Goal: Entertainment & Leisure: Consume media (video, audio)

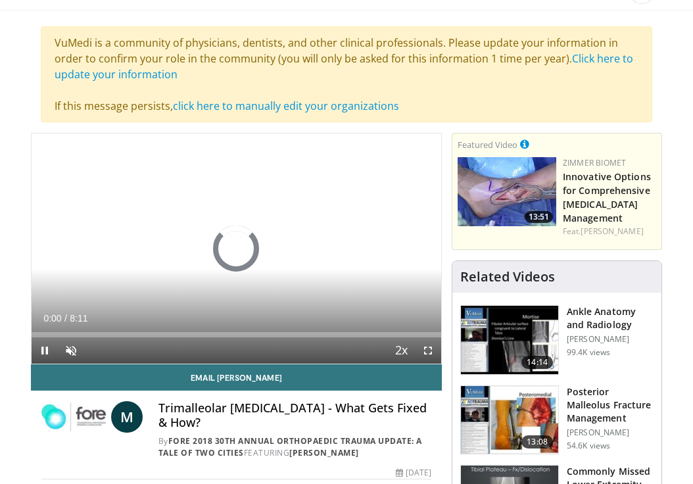
scroll to position [76, 0]
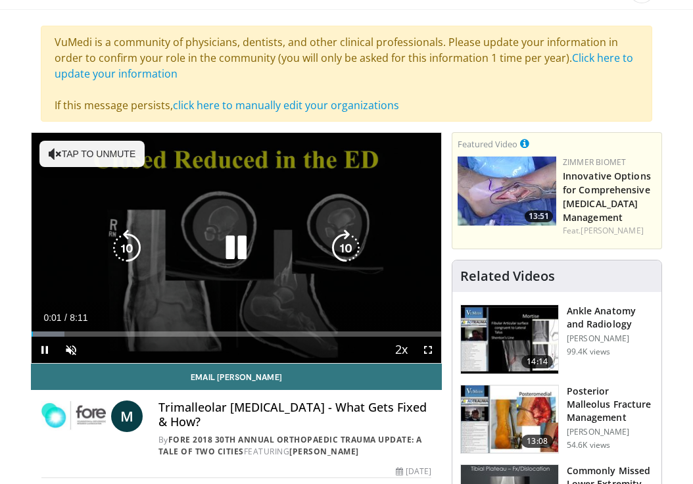
click at [93, 149] on button "Tap to unmute" at bounding box center [91, 154] width 105 height 26
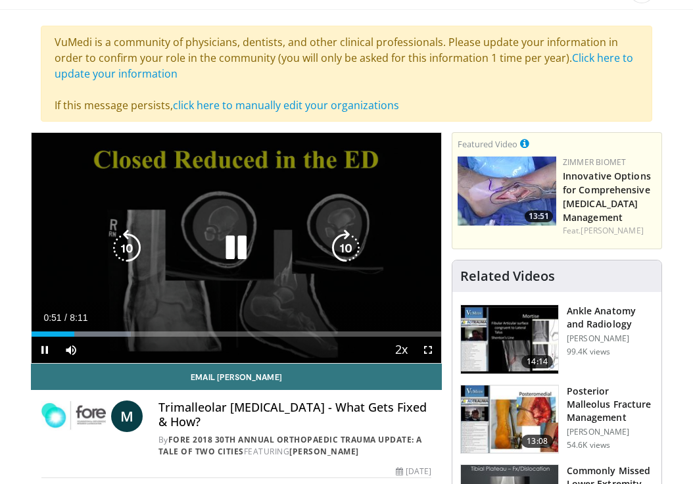
click at [244, 243] on icon "Video Player" at bounding box center [236, 247] width 37 height 37
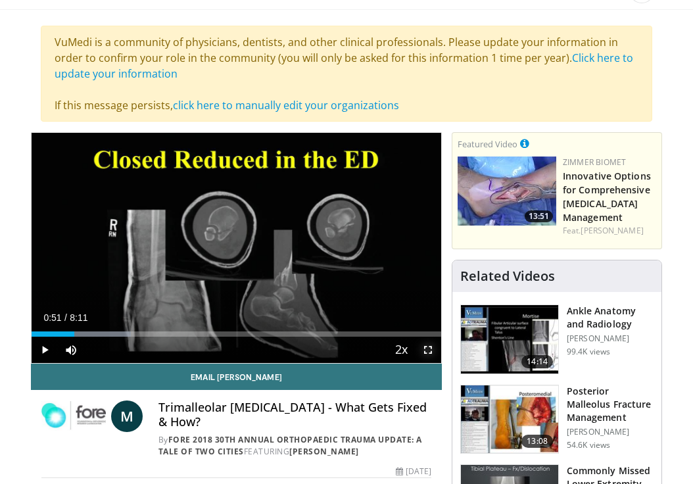
click at [425, 345] on span "Video Player" at bounding box center [428, 350] width 26 height 26
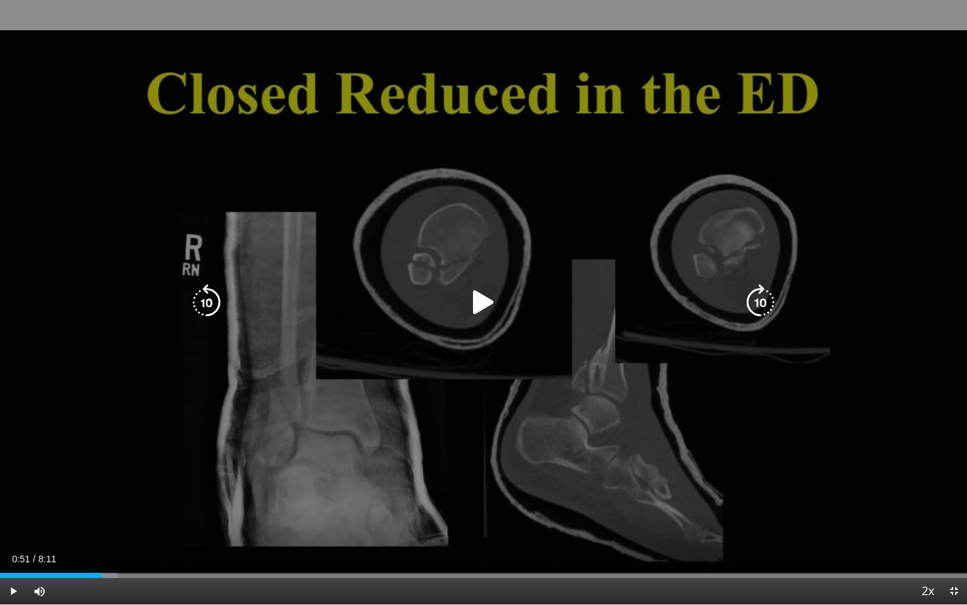
click at [429, 320] on div "10 seconds Tap to unmute" at bounding box center [483, 302] width 967 height 604
click at [380, 347] on div "10 seconds Tap to unmute" at bounding box center [483, 302] width 967 height 604
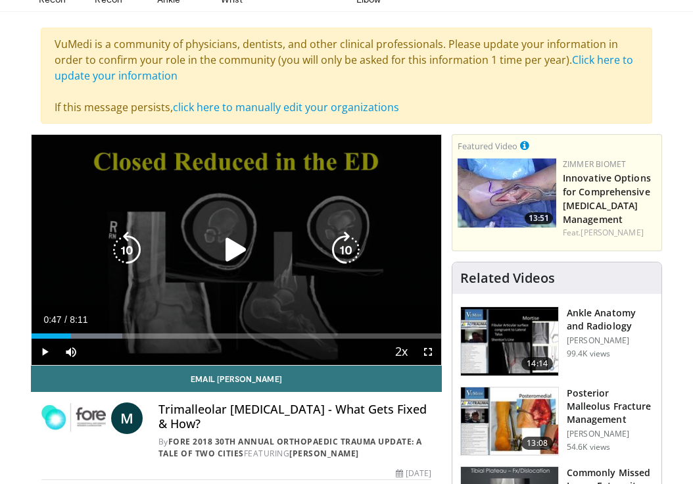
click at [241, 245] on icon "Video Player" at bounding box center [236, 249] width 37 height 37
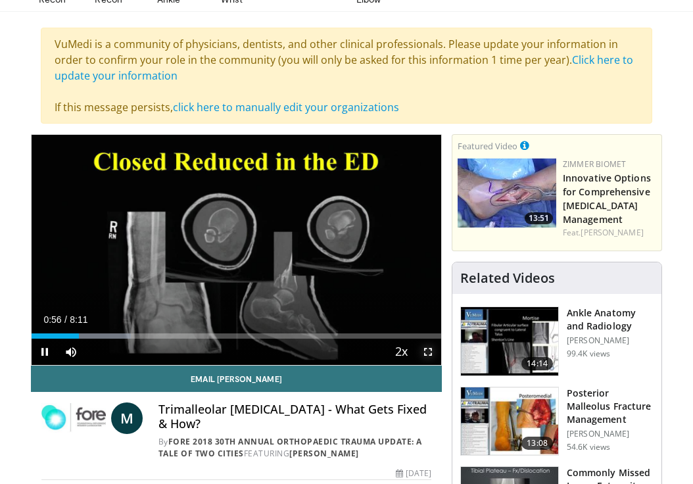
click at [431, 351] on span "Video Player" at bounding box center [428, 352] width 26 height 26
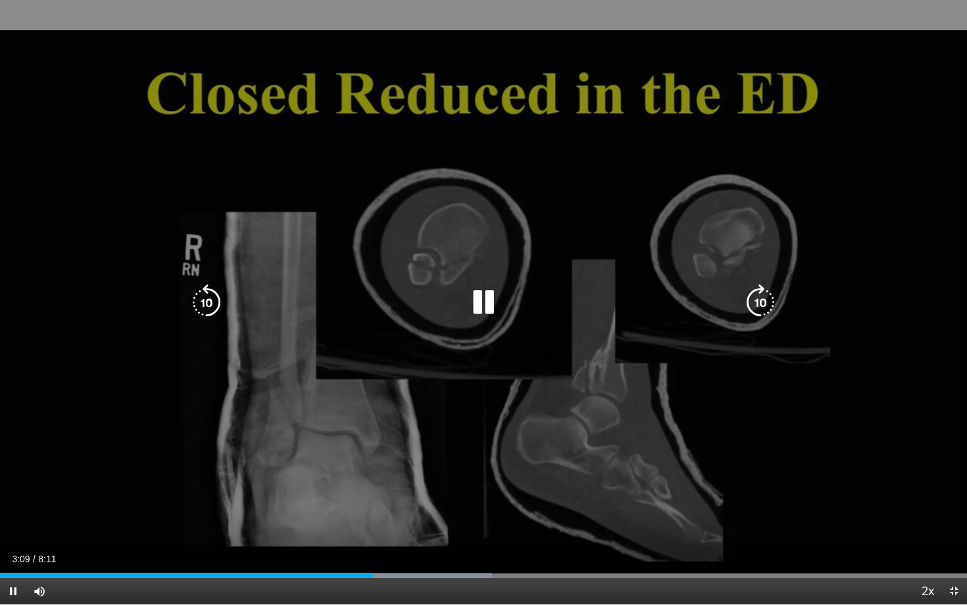
click at [488, 302] on icon "Video Player" at bounding box center [483, 302] width 37 height 37
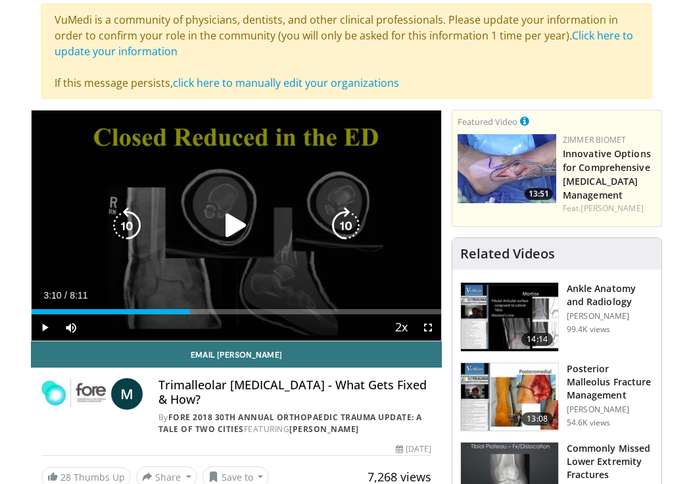
scroll to position [102, 0]
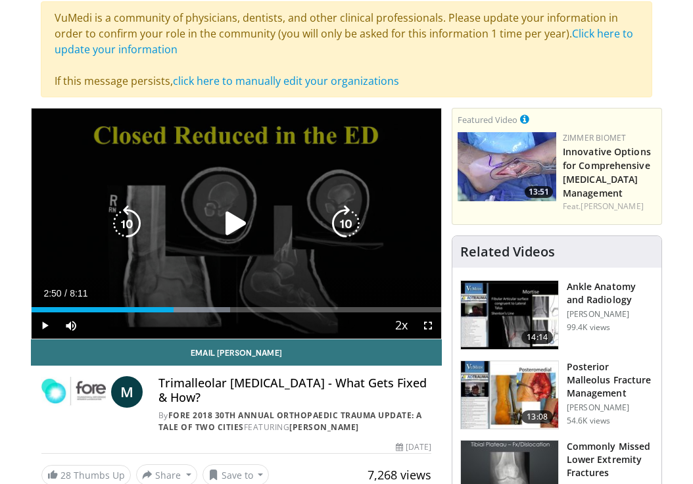
click at [253, 231] on icon "Video Player" at bounding box center [236, 223] width 37 height 37
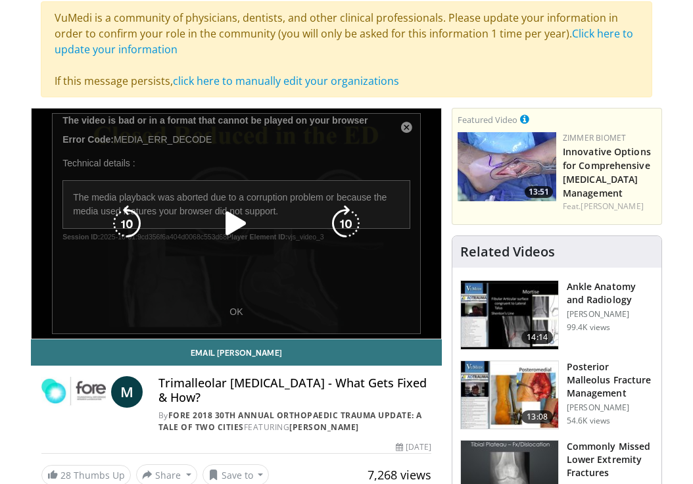
click at [228, 221] on icon "Video Player" at bounding box center [236, 223] width 37 height 37
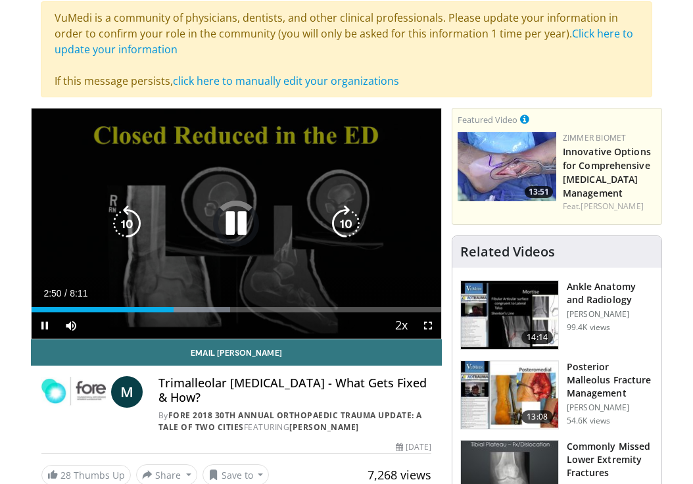
click at [114, 229] on icon "Video Player" at bounding box center [126, 223] width 37 height 37
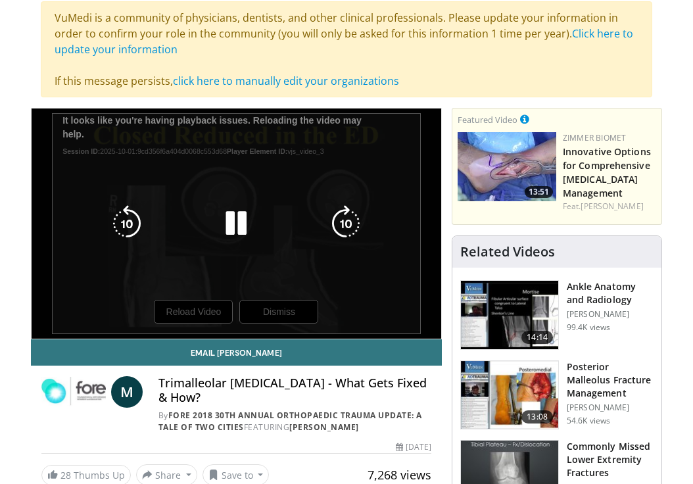
click at [183, 315] on div "10 seconds Tap to unmute" at bounding box center [237, 223] width 410 height 230
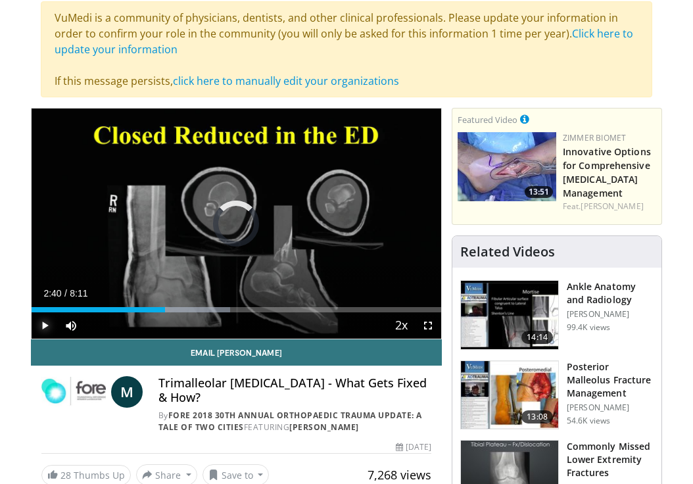
click at [47, 326] on span "Video Player" at bounding box center [45, 325] width 26 height 26
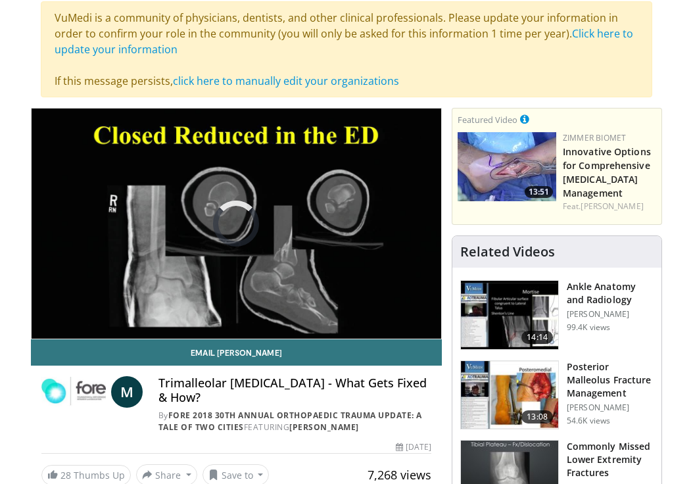
click at [47, 326] on video-js "**********" at bounding box center [237, 223] width 410 height 230
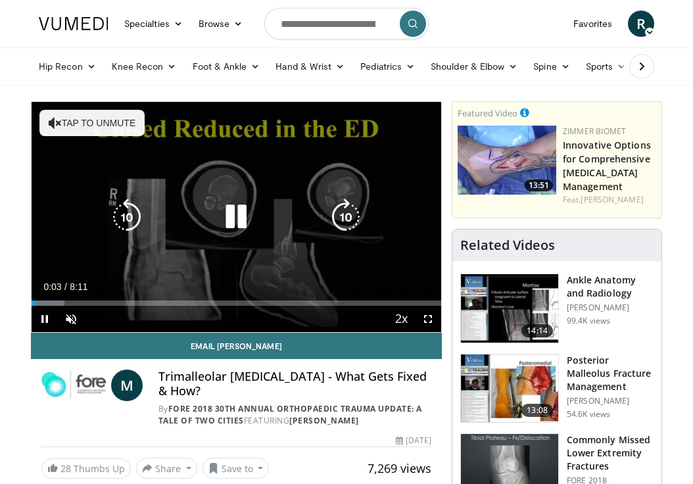
click at [107, 122] on button "Tap to unmute" at bounding box center [91, 123] width 105 height 26
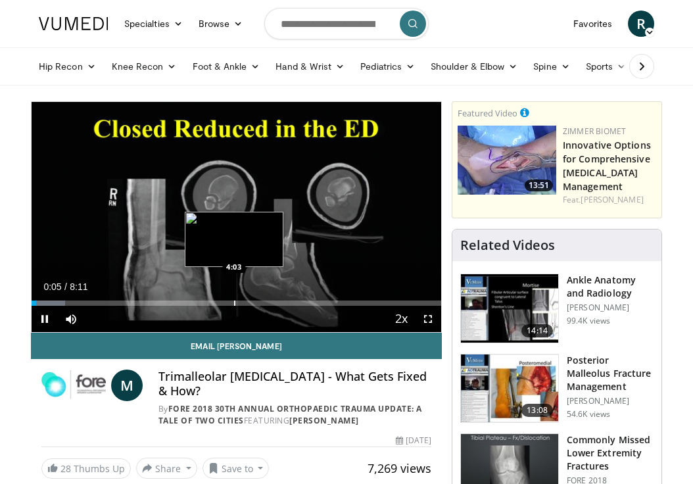
click at [234, 302] on div "Progress Bar" at bounding box center [234, 302] width 1 height 5
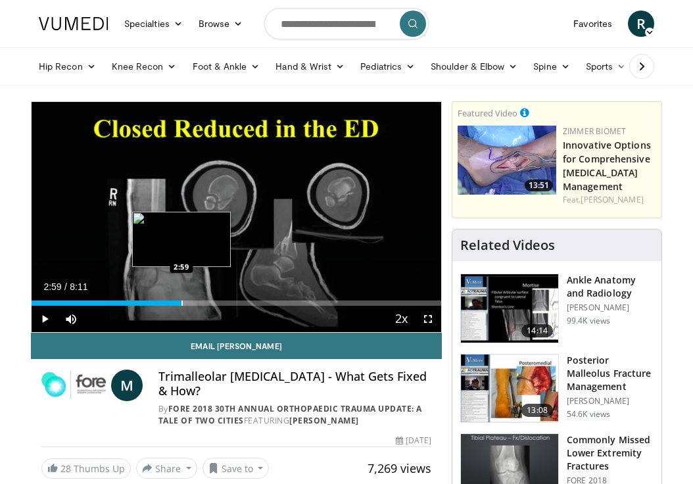
click at [181, 299] on div "Loaded : 36.64% 4:05 2:59" at bounding box center [237, 299] width 410 height 12
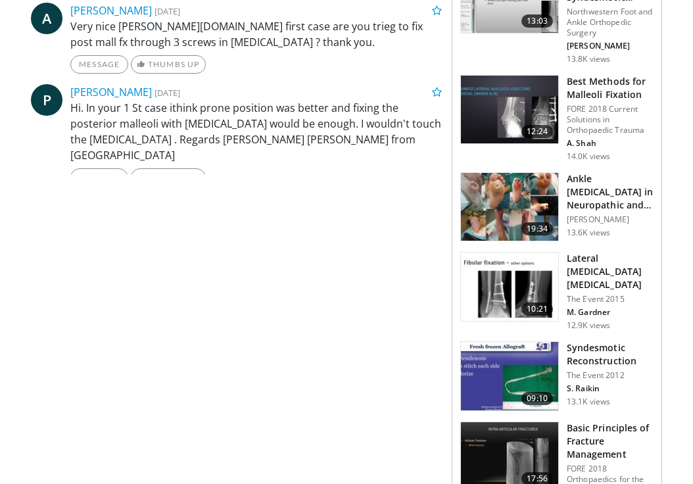
scroll to position [696, 0]
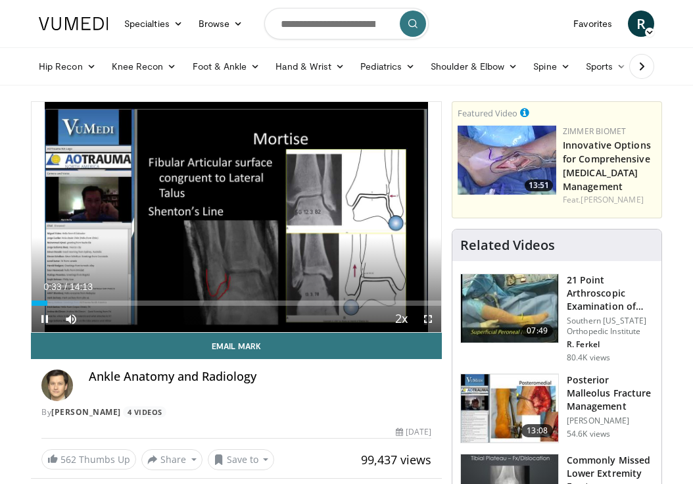
click at [235, 287] on div "Current Time 0:33 / Duration 14:13" at bounding box center [237, 287] width 410 height 12
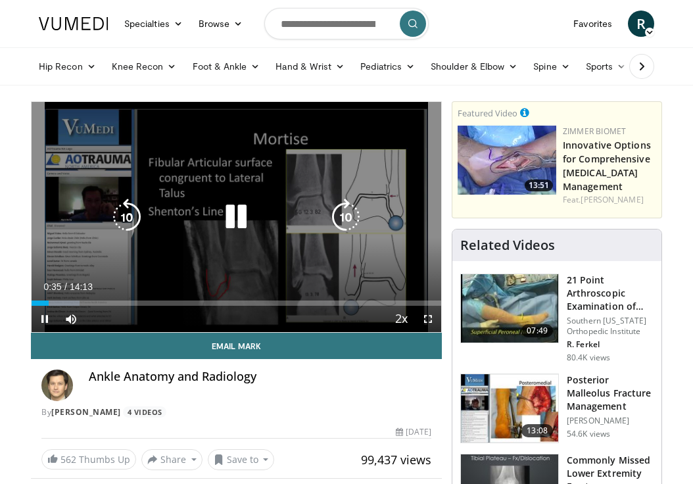
click at [245, 207] on icon "Video Player" at bounding box center [236, 217] width 37 height 37
